Goal: Information Seeking & Learning: Learn about a topic

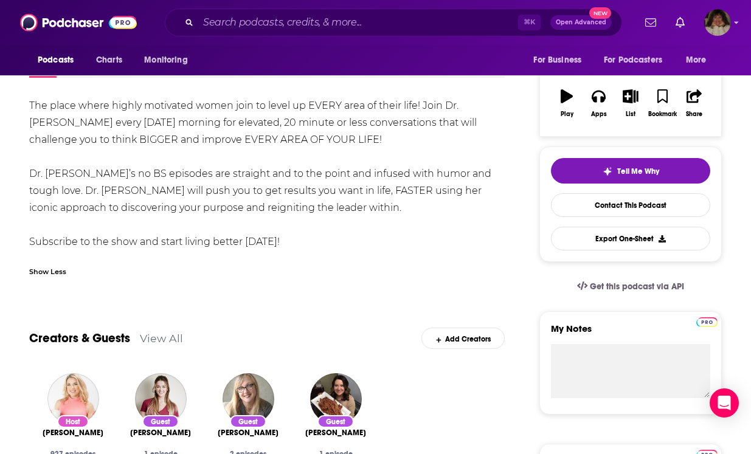
click at [388, 46] on div "Podcasts Charts Monitoring For Business For Podcasters More" at bounding box center [375, 60] width 751 height 30
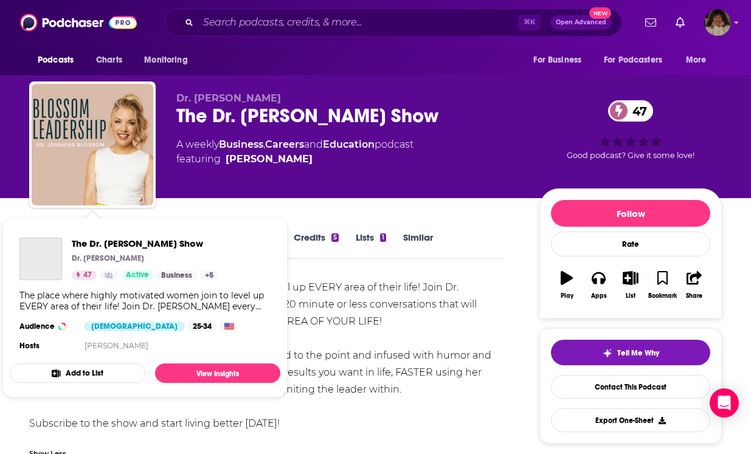
click at [482, 72] on div "Podcasts Charts Monitoring For Business For Podcasters More" at bounding box center [375, 60] width 751 height 30
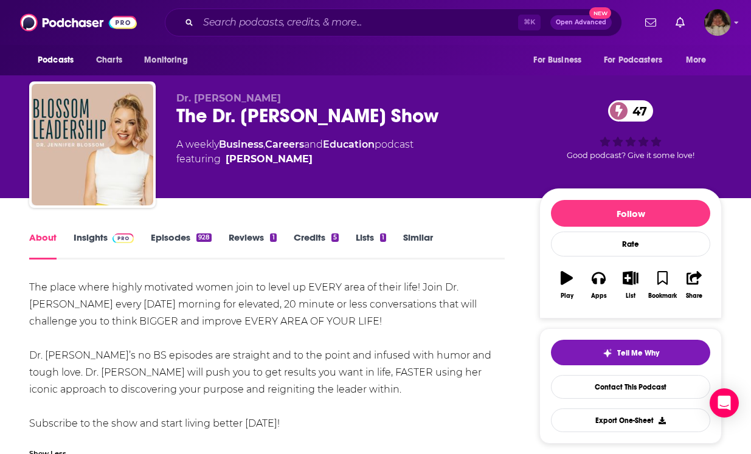
click at [79, 240] on link "Insights" at bounding box center [104, 246] width 60 height 28
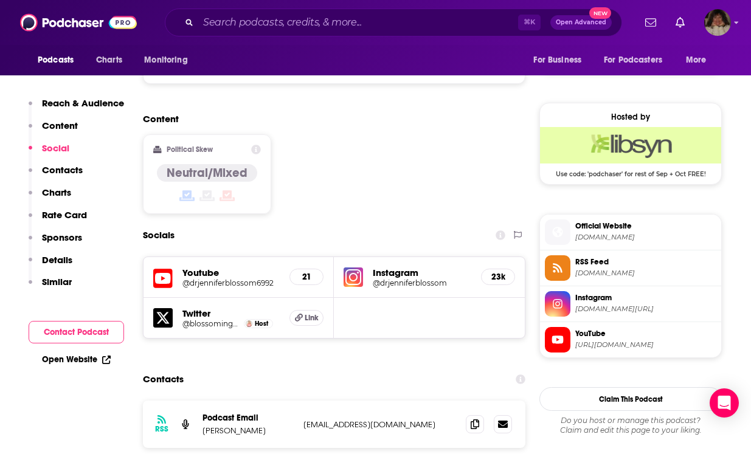
scroll to position [975, 0]
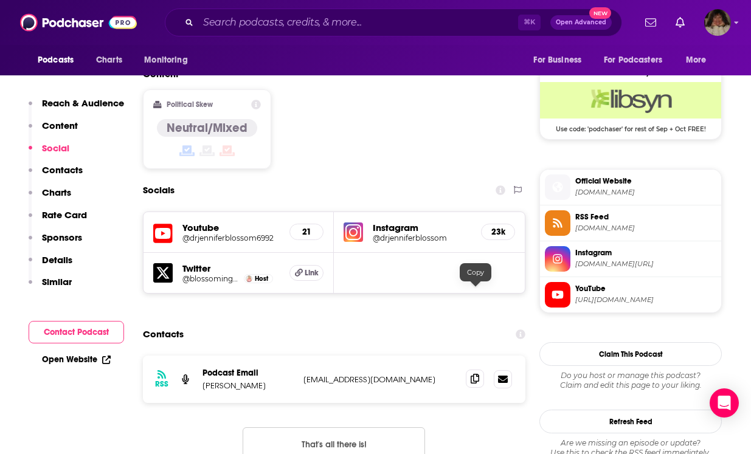
click at [475, 374] on icon at bounding box center [475, 379] width 9 height 10
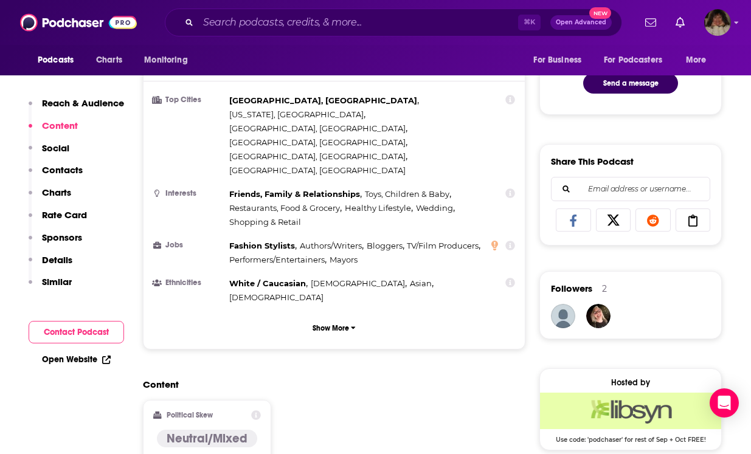
scroll to position [572, 0]
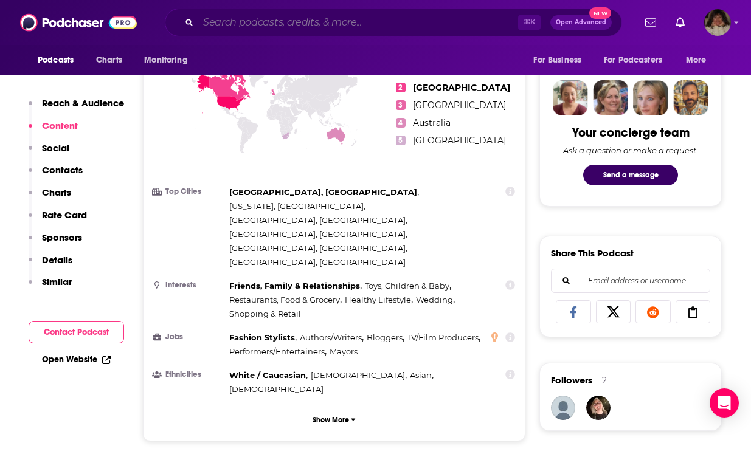
click at [317, 20] on input "Search podcasts, credits, & more..." at bounding box center [358, 22] width 320 height 19
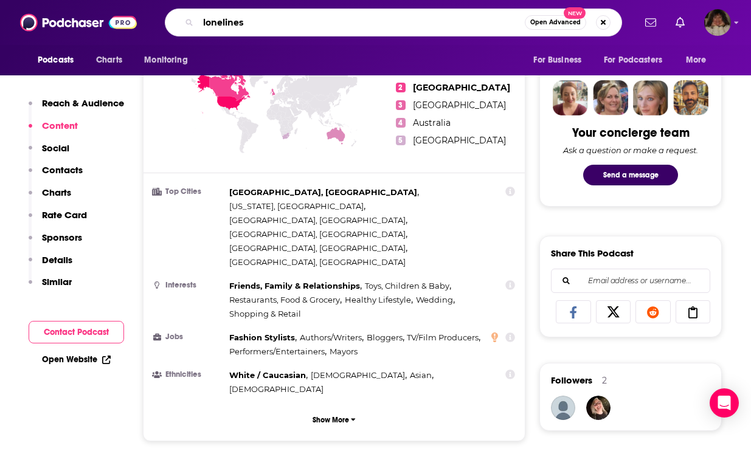
type input "loneliness"
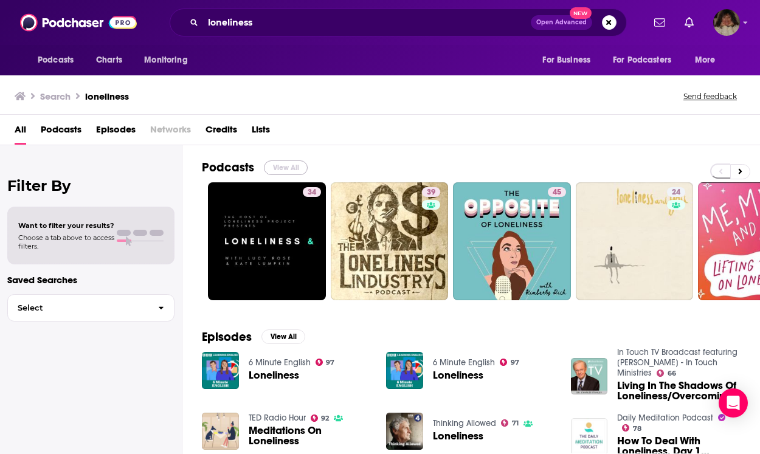
click at [287, 165] on button "View All" at bounding box center [286, 168] width 44 height 15
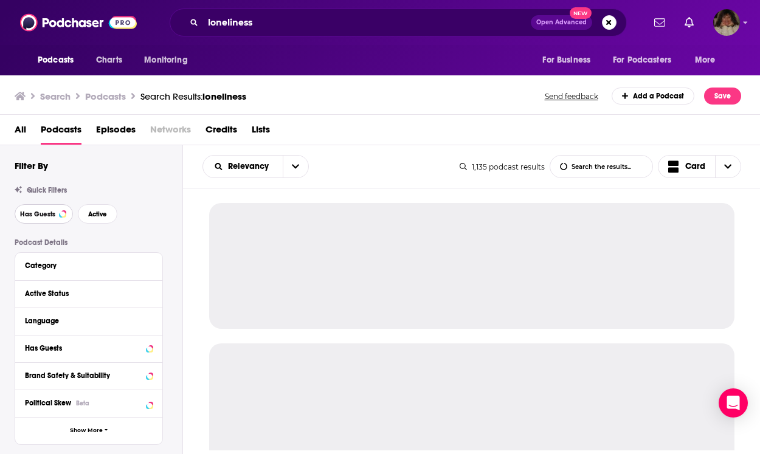
click at [39, 212] on span "Has Guests" at bounding box center [37, 214] width 35 height 7
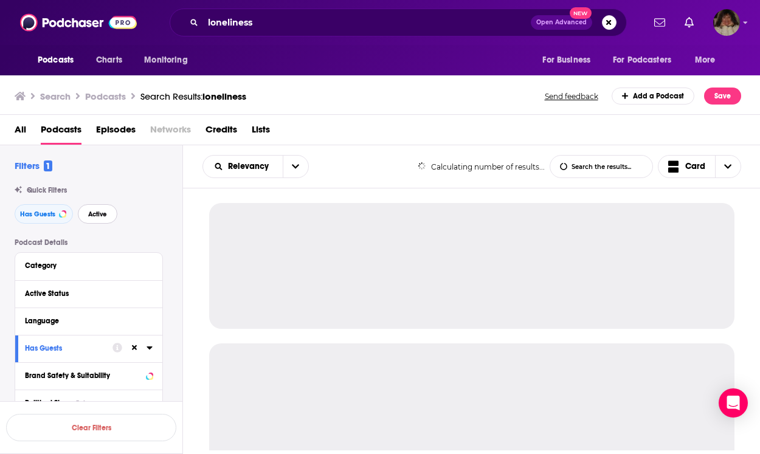
drag, startPoint x: 92, startPoint y: 213, endPoint x: 218, endPoint y: 426, distance: 247.9
click at [92, 213] on span "Active" at bounding box center [97, 214] width 19 height 7
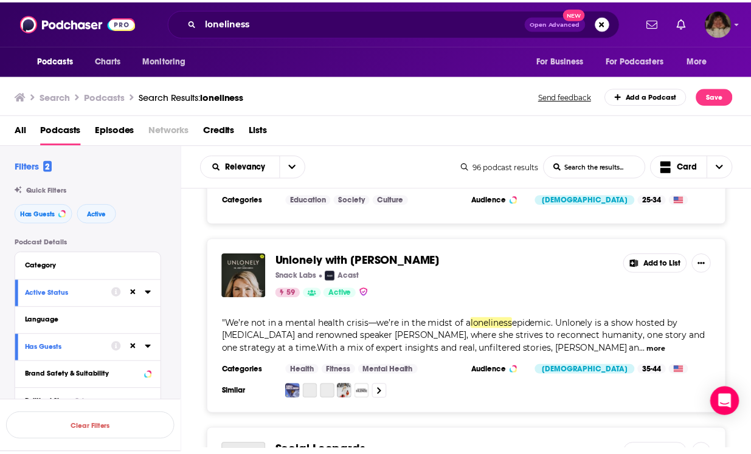
scroll to position [1251, 0]
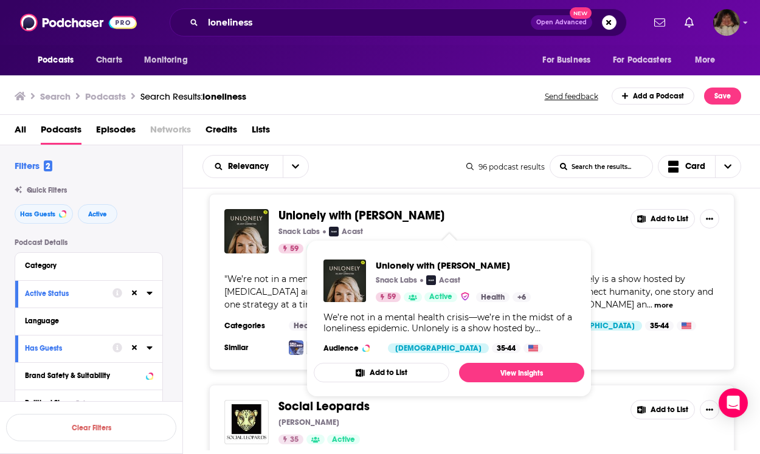
click at [292, 221] on span "Unlonely with [PERSON_NAME]" at bounding box center [362, 215] width 166 height 15
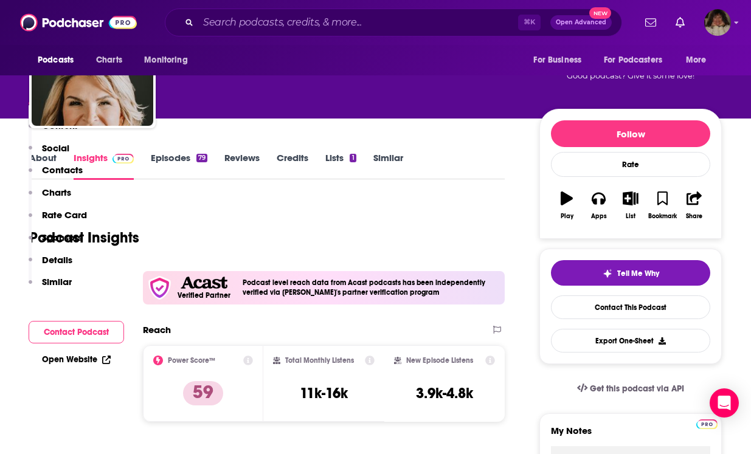
scroll to position [604, 0]
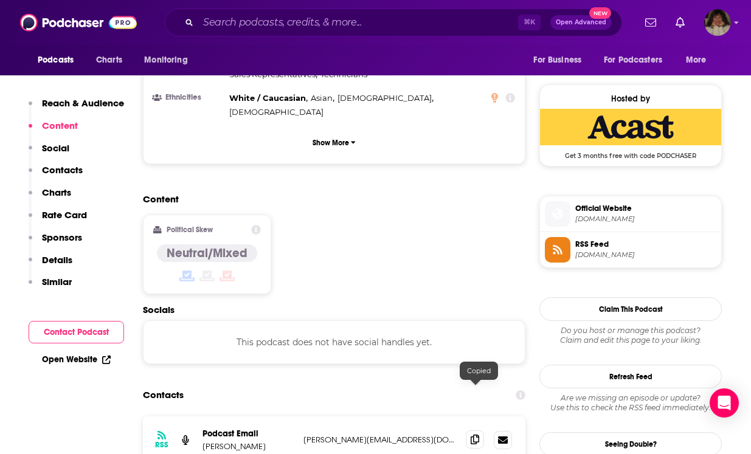
click at [475, 435] on icon at bounding box center [475, 440] width 9 height 10
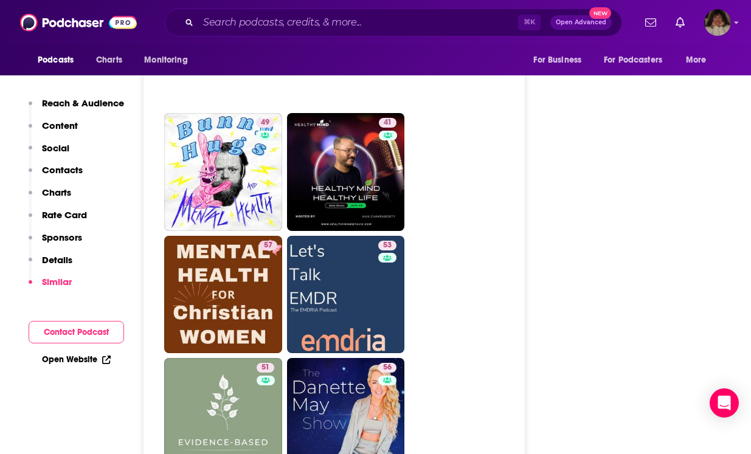
scroll to position [2590, 0]
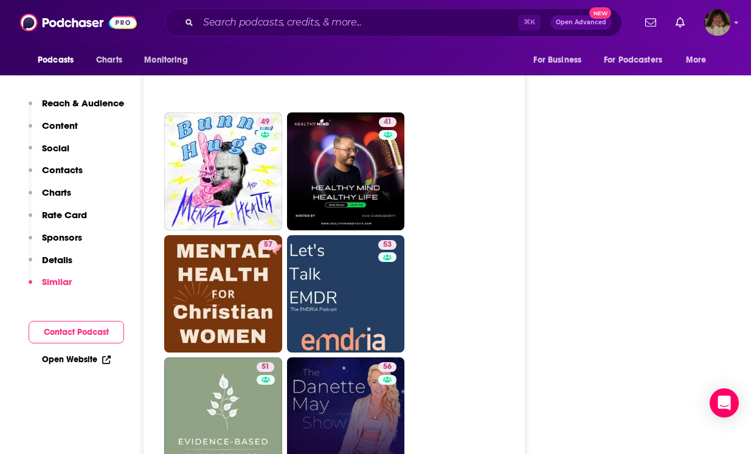
click at [347, 373] on link "56 The [PERSON_NAME] May Show" at bounding box center [346, 417] width 118 height 118
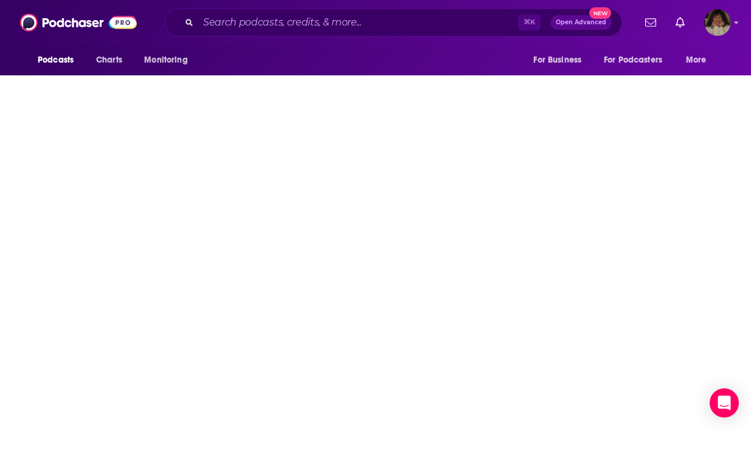
type input "[URL][DOMAIN_NAME][PERSON_NAME]"
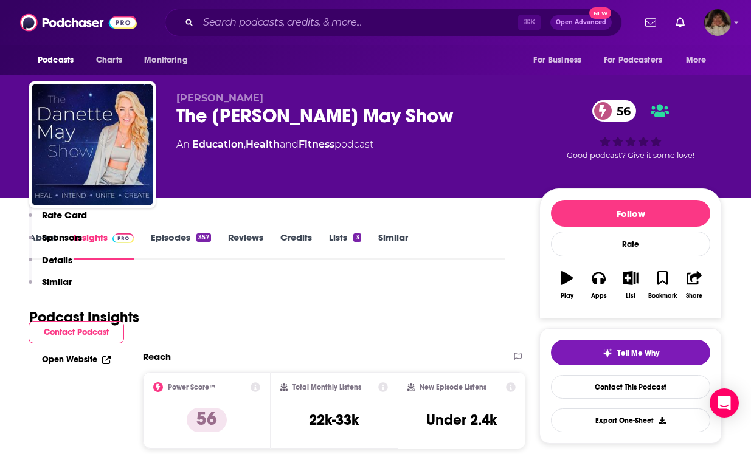
scroll to position [1104, 0]
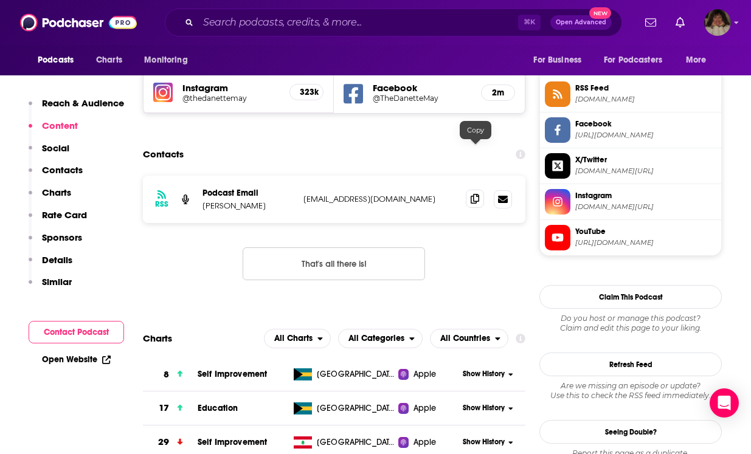
click at [480, 190] on span at bounding box center [475, 199] width 18 height 18
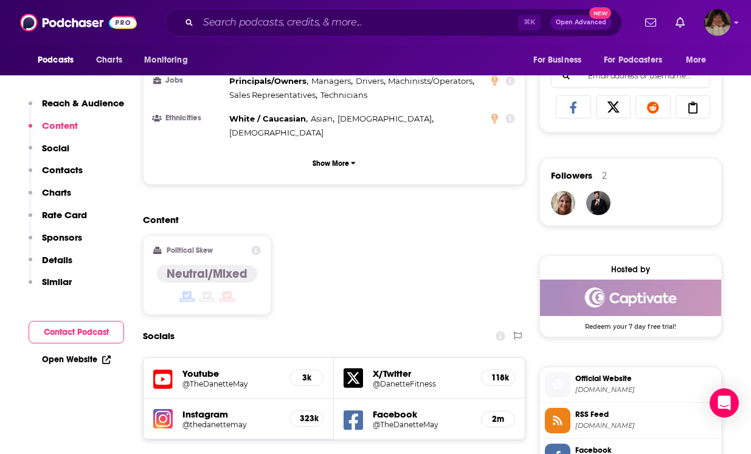
scroll to position [1015, 0]
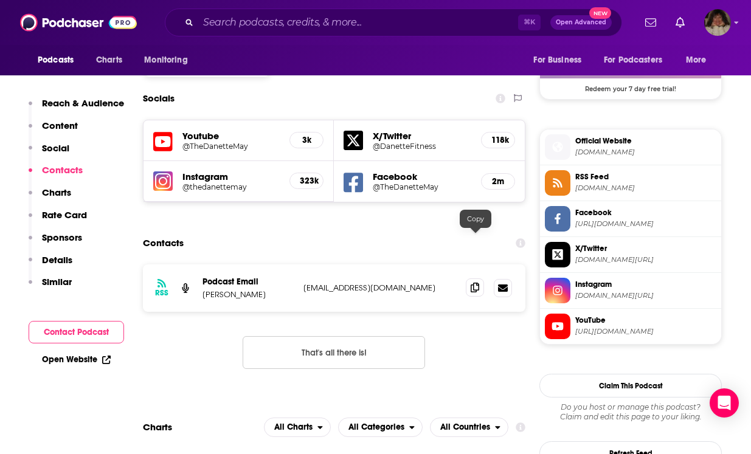
click at [475, 283] on icon at bounding box center [475, 288] width 9 height 10
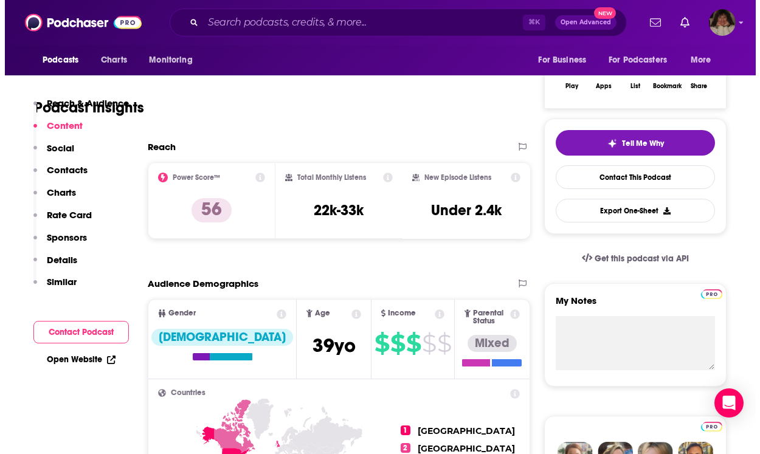
scroll to position [0, 0]
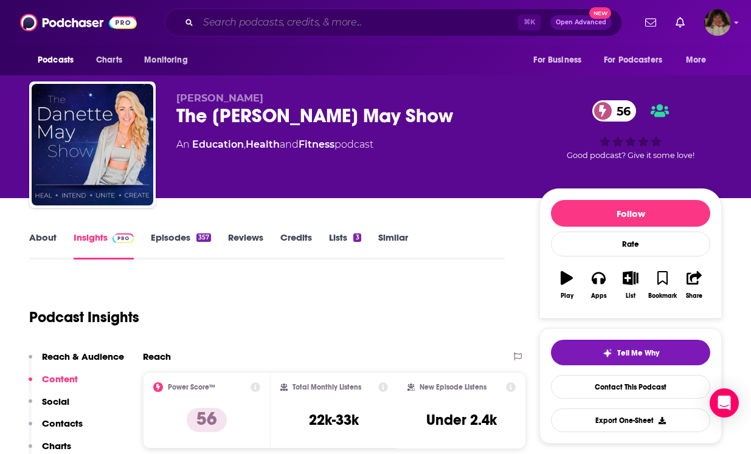
click at [312, 22] on input "Search podcasts, credits, & more..." at bounding box center [358, 22] width 320 height 19
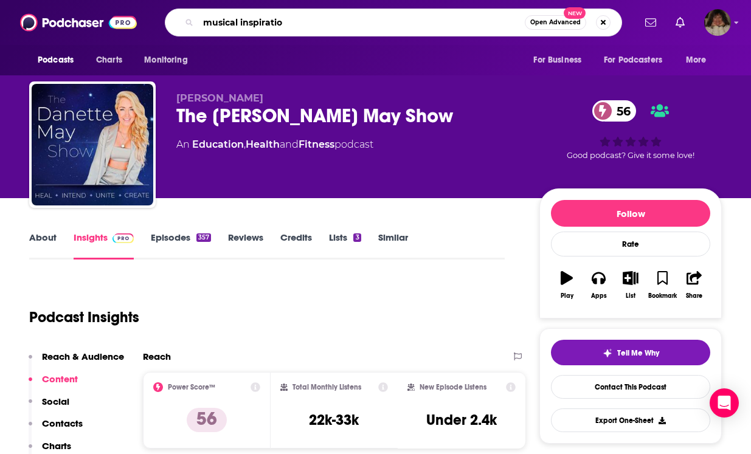
type input "musical inspiration"
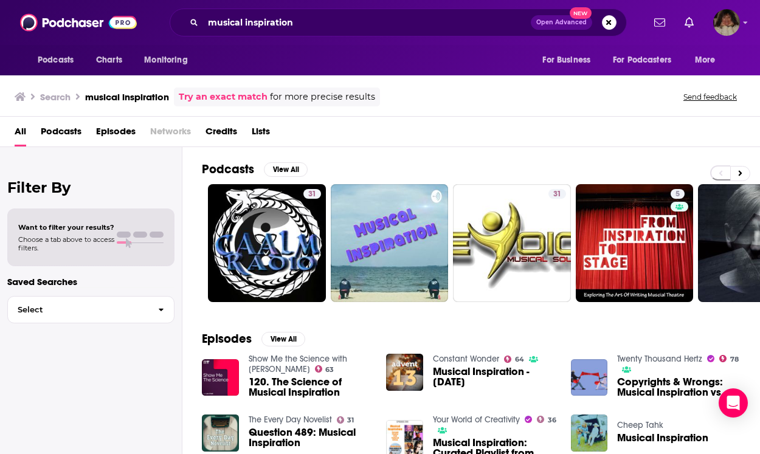
click at [71, 130] on span "Podcasts" at bounding box center [61, 134] width 41 height 25
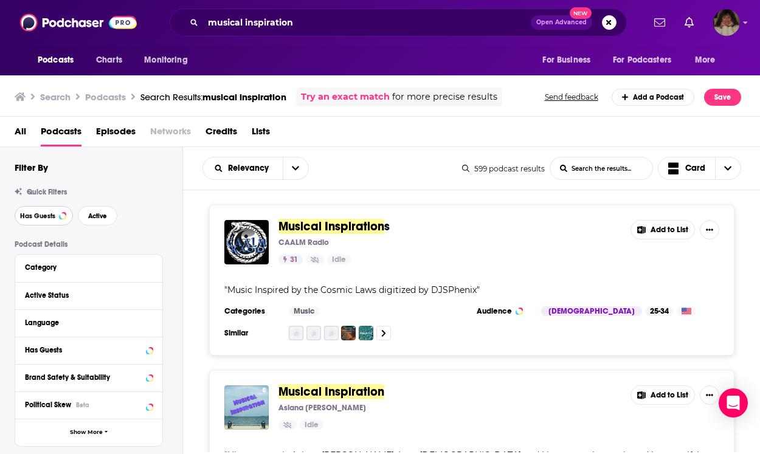
click at [43, 214] on span "Has Guests" at bounding box center [37, 216] width 35 height 7
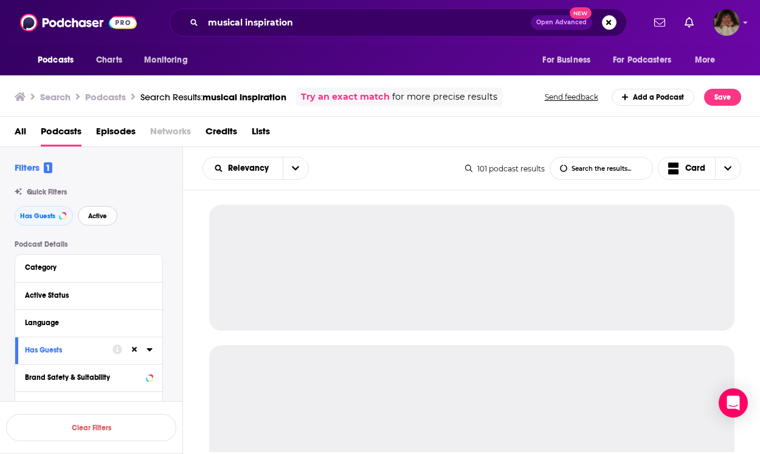
click at [101, 213] on span "Active" at bounding box center [97, 216] width 19 height 7
